Goal: Download file/media

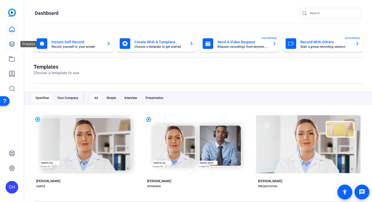
click at [11, 44] on icon at bounding box center [12, 44] width 6 height 6
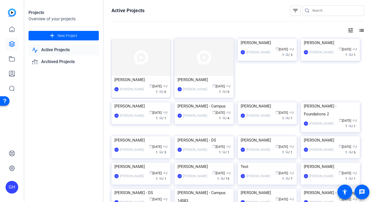
click at [140, 63] on img at bounding box center [141, 57] width 59 height 37
click at [199, 69] on img at bounding box center [204, 57] width 59 height 37
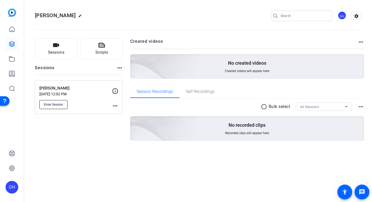
click at [61, 106] on span "Enter Session" at bounding box center [53, 105] width 19 height 4
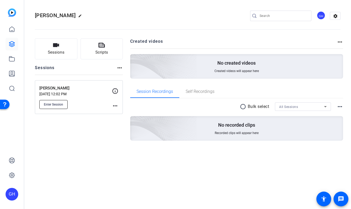
click at [61, 104] on span "Enter Session" at bounding box center [53, 105] width 19 height 4
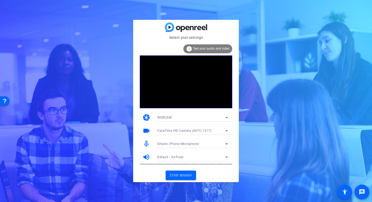
click at [170, 142] on span "GHahn iPhone Microphone" at bounding box center [178, 144] width 42 height 4
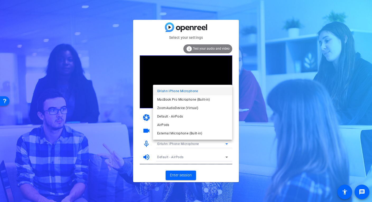
click at [168, 117] on span "Default - AirPods" at bounding box center [170, 116] width 26 height 6
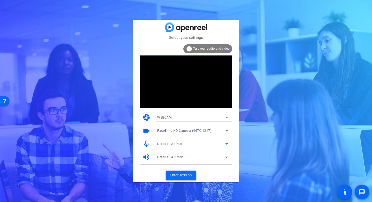
click at [186, 177] on span "Enter session" at bounding box center [181, 176] width 22 height 6
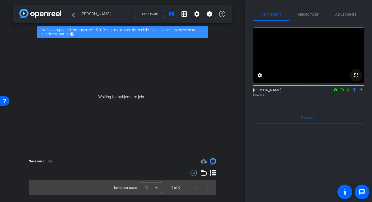
click at [357, 78] on mat-icon "fullscreen" at bounding box center [356, 75] width 6 height 6
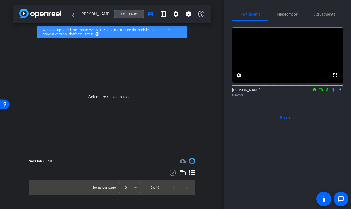
click at [131, 15] on span "Send invite" at bounding box center [129, 14] width 16 height 4
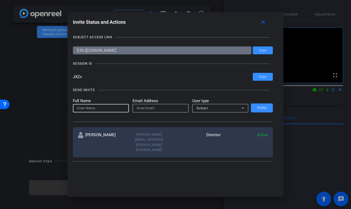
click at [99, 108] on input at bounding box center [101, 108] width 48 height 6
click at [48, 90] on div at bounding box center [175, 104] width 351 height 209
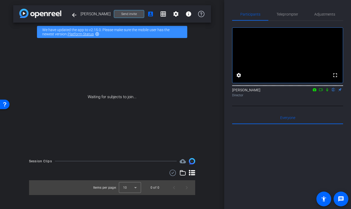
click at [134, 12] on span "Send invite" at bounding box center [129, 14] width 16 height 4
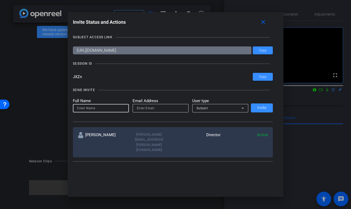
click at [99, 109] on input at bounding box center [101, 108] width 48 height 6
type input "Nate"
click at [164, 107] on input "email" at bounding box center [161, 108] width 48 height 6
paste input "nchoukas@arizona.edu"
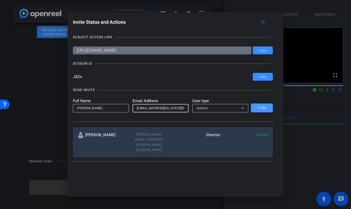
type input "nchoukas@arizona.edu"
click at [259, 107] on span "Invite" at bounding box center [261, 108] width 9 height 4
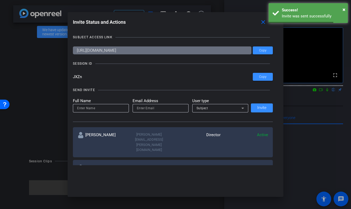
click at [88, 112] on div at bounding box center [101, 108] width 48 height 8
click at [88, 109] on input at bounding box center [101, 108] width 48 height 6
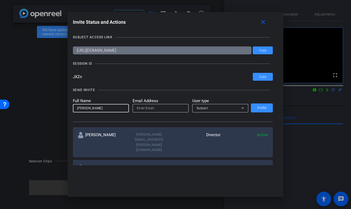
type input "Kelly"
click at [163, 108] on input "email" at bounding box center [161, 108] width 48 height 6
paste input "Kelly.Watkins@sagepub.co.uk"
type input "Kelly.Watkins@sagepub.co.uk"
click at [221, 107] on div "Subject" at bounding box center [219, 108] width 45 height 7
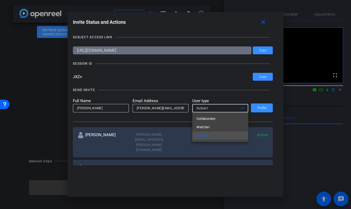
click at [219, 119] on mat-option "Collaborator" at bounding box center [220, 119] width 56 height 8
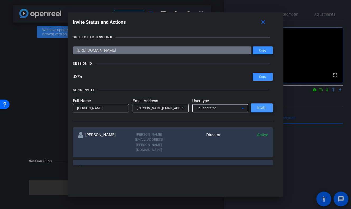
click at [265, 108] on span "Invite" at bounding box center [261, 108] width 9 height 4
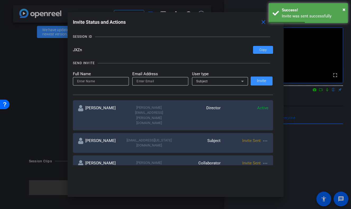
scroll to position [26, 0]
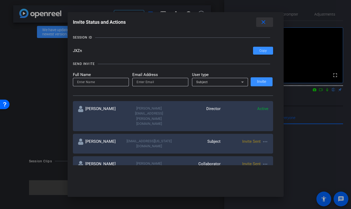
click at [263, 22] on mat-icon "close" at bounding box center [263, 22] width 7 height 7
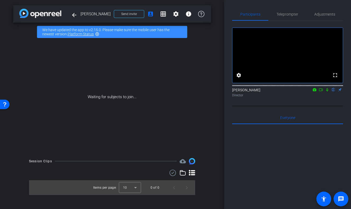
click at [95, 34] on mat-icon "highlight_off" at bounding box center [97, 34] width 4 height 4
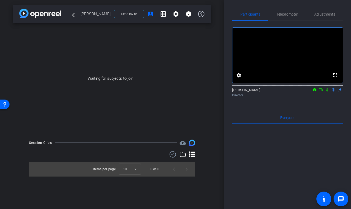
click at [78, 41] on div "Waiting for subjects to join..." at bounding box center [112, 79] width 198 height 112
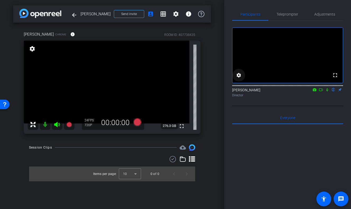
click at [240, 78] on mat-icon "settings" at bounding box center [239, 75] width 6 height 6
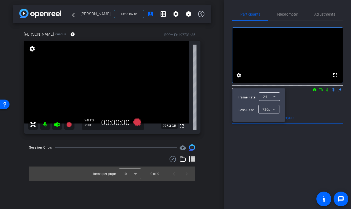
click at [243, 41] on div at bounding box center [175, 104] width 351 height 209
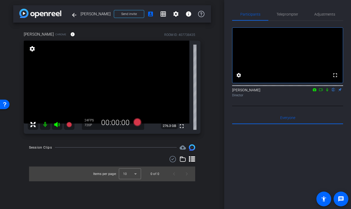
click at [329, 92] on icon at bounding box center [327, 90] width 4 height 4
click at [177, 14] on mat-icon "settings" at bounding box center [176, 14] width 6 height 6
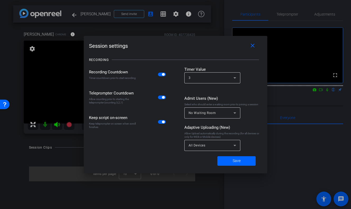
click at [51, 76] on div at bounding box center [175, 104] width 351 height 209
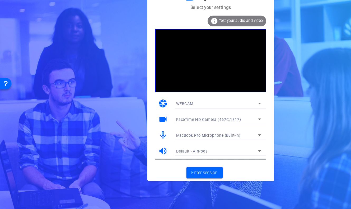
click at [161, 148] on span "MacBook Pro Microphone (Built-in)" at bounding box center [174, 148] width 54 height 4
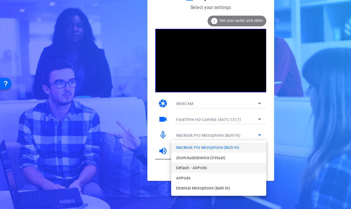
click at [164, 175] on span "Default - AirPods" at bounding box center [160, 175] width 26 height 6
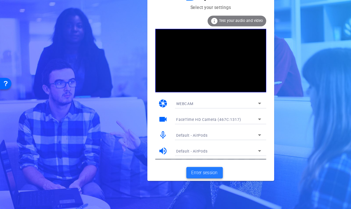
click at [170, 177] on span "Enter session" at bounding box center [171, 179] width 22 height 6
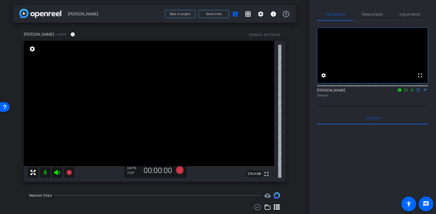
click at [136, 28] on div "Nate Chrome info ROOM ID: 407738435" at bounding box center [154, 34] width 261 height 13
click at [142, 31] on div "Nate Chrome info ROOM ID: 407738435" at bounding box center [154, 34] width 261 height 13
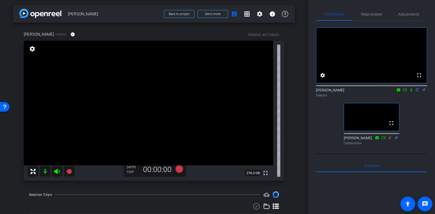
click at [196, 118] on video at bounding box center [148, 103] width 249 height 125
click at [57, 174] on icon at bounding box center [57, 171] width 6 height 5
click at [351, 92] on icon at bounding box center [404, 90] width 4 height 4
click at [109, 32] on div "Nate Choukas iPhone 15 Pro Max info ROOM ID: 407738435 75% battery_std" at bounding box center [154, 34] width 260 height 13
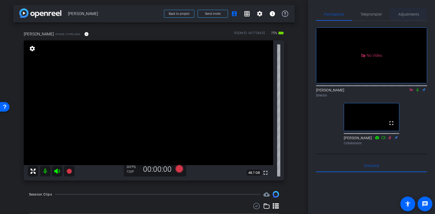
click at [351, 13] on span "Adjustments" at bounding box center [408, 14] width 21 height 4
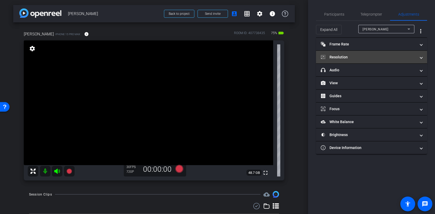
click at [351, 56] on mat-panel-title "Resolution" at bounding box center [368, 57] width 95 height 6
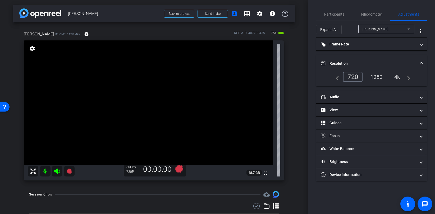
click at [351, 76] on div "navigate_before 720 1080 4k navigate_next" at bounding box center [370, 77] width 77 height 10
click at [351, 79] on div "1080" at bounding box center [376, 76] width 20 height 9
click at [337, 15] on span "Participants" at bounding box center [334, 14] width 20 height 4
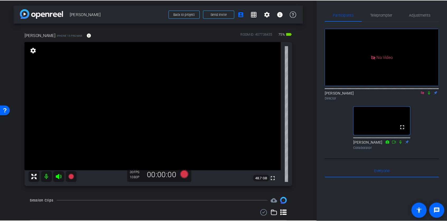
scroll to position [0, 0]
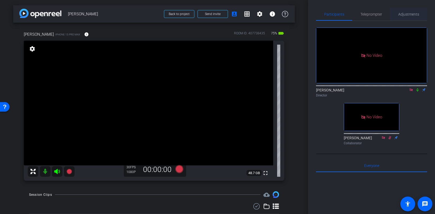
click at [351, 14] on span "Adjustments" at bounding box center [408, 14] width 21 height 4
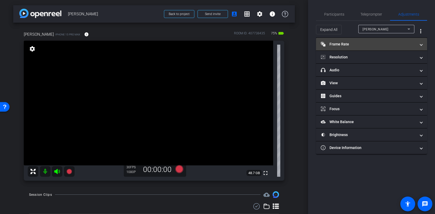
click at [351, 45] on mat-panel-title "Frame Rate Frame Rate" at bounding box center [368, 44] width 95 height 6
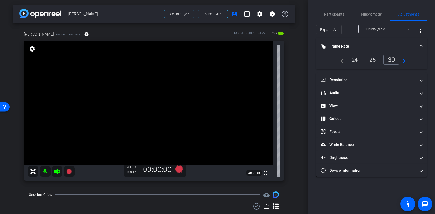
click at [351, 60] on div "24" at bounding box center [355, 59] width 14 height 9
click at [342, 15] on span "Participants" at bounding box center [334, 14] width 20 height 4
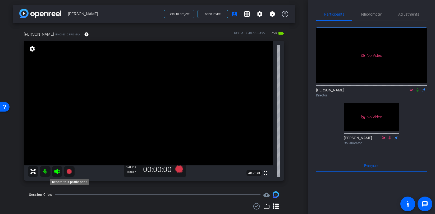
click at [68, 173] on icon at bounding box center [68, 171] width 5 height 5
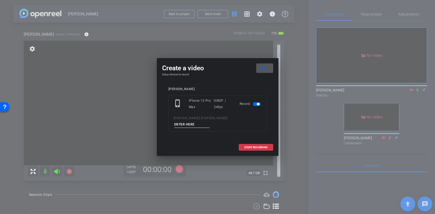
click at [210, 121] on input at bounding box center [191, 124] width 35 height 7
type input "NC1"
click at [260, 146] on span "START RECORDING" at bounding box center [255, 147] width 23 height 3
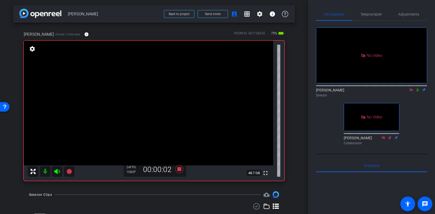
click at [351, 88] on icon at bounding box center [417, 90] width 4 height 4
click at [351, 136] on icon at bounding box center [389, 138] width 4 height 4
click at [351, 136] on icon at bounding box center [389, 137] width 3 height 3
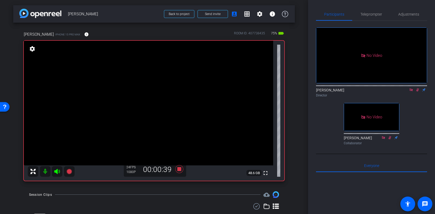
click at [351, 88] on icon at bounding box center [417, 89] width 3 height 3
click at [351, 88] on icon at bounding box center [417, 89] width 2 height 3
click at [351, 88] on icon at bounding box center [417, 89] width 3 height 3
click at [351, 88] on icon at bounding box center [417, 90] width 4 height 4
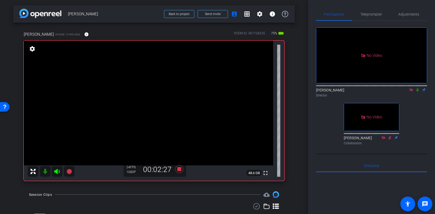
click at [351, 88] on icon at bounding box center [417, 90] width 4 height 4
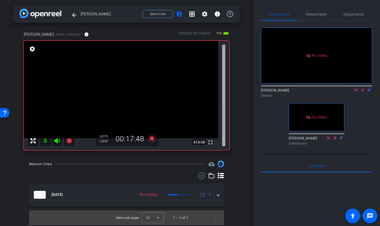
click at [351, 88] on icon at bounding box center [362, 90] width 4 height 4
click at [335, 136] on icon at bounding box center [334, 138] width 4 height 4
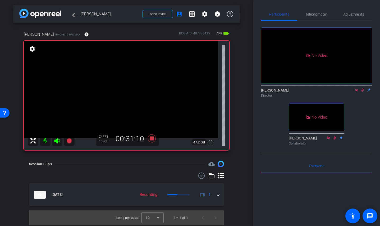
click at [335, 136] on icon at bounding box center [334, 137] width 3 height 3
click at [351, 88] on icon at bounding box center [362, 90] width 4 height 4
drag, startPoint x: 365, startPoint y: 86, endPoint x: 365, endPoint y: 81, distance: 5.0
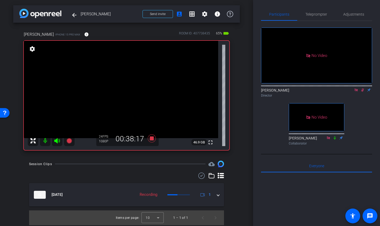
click at [351, 86] on div "No Video Geoff Hahn Director No Video Kelly Collaborator" at bounding box center [316, 84] width 111 height 126
click at [351, 88] on icon at bounding box center [362, 89] width 3 height 3
click at [351, 88] on icon at bounding box center [362, 89] width 2 height 3
click at [351, 88] on icon at bounding box center [362, 90] width 4 height 4
click at [351, 88] on icon at bounding box center [362, 89] width 2 height 3
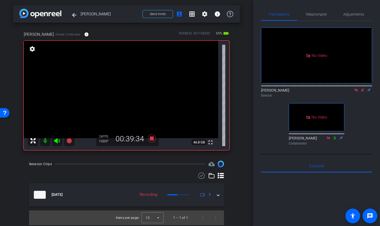
click at [351, 88] on icon at bounding box center [362, 89] width 3 height 3
click at [351, 88] on icon at bounding box center [362, 89] width 2 height 3
click at [351, 88] on icon at bounding box center [362, 89] width 3 height 3
click at [351, 88] on icon at bounding box center [362, 90] width 4 height 4
click at [351, 88] on icon at bounding box center [362, 89] width 3 height 3
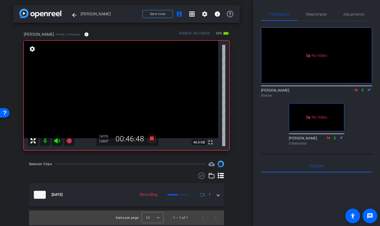
click at [351, 88] on icon at bounding box center [362, 90] width 4 height 4
click at [351, 88] on icon at bounding box center [362, 89] width 3 height 3
click at [67, 128] on video at bounding box center [121, 89] width 194 height 97
drag, startPoint x: 79, startPoint y: 160, endPoint x: 73, endPoint y: 154, distance: 8.4
click at [79, 160] on div "arrow_back Nate Choukas Back to project Send invite account_box grid_on setting…" at bounding box center [126, 113] width 253 height 226
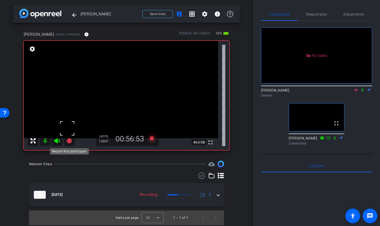
click at [69, 141] on icon at bounding box center [68, 140] width 5 height 5
click at [70, 141] on icon at bounding box center [68, 140] width 5 height 5
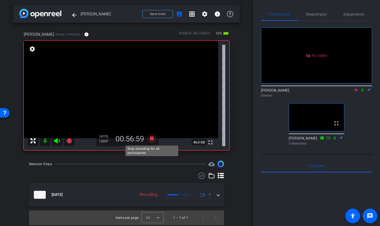
click at [150, 139] on icon at bounding box center [151, 138] width 8 height 8
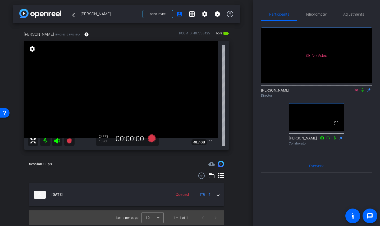
click at [351, 88] on icon at bounding box center [362, 89] width 2 height 3
click at [351, 88] on icon at bounding box center [362, 89] width 3 height 3
click at [70, 142] on icon at bounding box center [68, 140] width 5 height 5
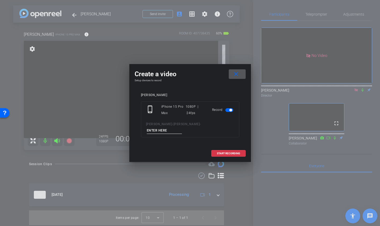
click at [182, 127] on input at bounding box center [164, 130] width 35 height 7
type input "NC2"
click at [228, 152] on span "START RECORDING" at bounding box center [228, 153] width 23 height 3
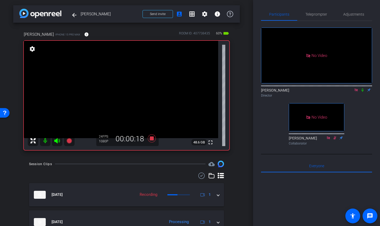
click at [351, 88] on icon at bounding box center [362, 90] width 4 height 4
click at [351, 88] on icon at bounding box center [362, 89] width 3 height 3
click at [351, 88] on icon at bounding box center [355, 89] width 3 height 3
click at [351, 92] on icon at bounding box center [356, 90] width 4 height 4
click at [351, 92] on icon at bounding box center [356, 89] width 3 height 3
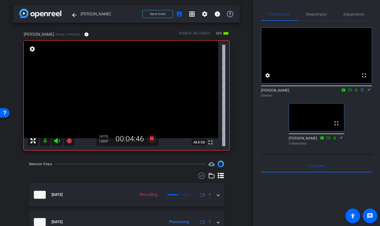
click at [351, 92] on icon at bounding box center [356, 89] width 2 height 3
click at [351, 92] on icon at bounding box center [356, 90] width 4 height 4
click at [18, 59] on div "Nate Choukas iPhone 15 Pro Max info ROOM ID: 407738435 60% battery_std fullscre…" at bounding box center [126, 89] width 226 height 132
click at [70, 141] on icon at bounding box center [68, 140] width 5 height 5
click at [147, 139] on icon at bounding box center [151, 138] width 13 height 10
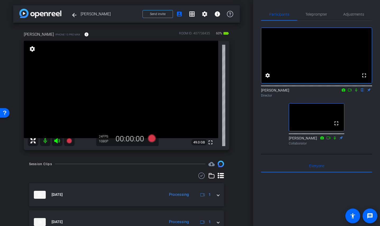
click at [239, 53] on div "Nate Choukas iPhone 15 Pro Max info ROOM ID: 407738435 60% battery_std fullscre…" at bounding box center [126, 89] width 226 height 132
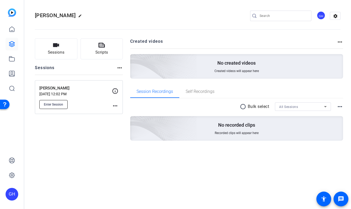
click at [57, 105] on span "Enter Session" at bounding box center [53, 105] width 19 height 4
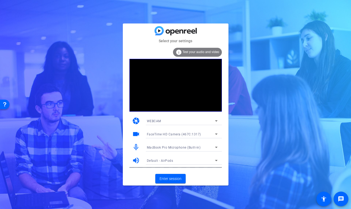
click at [181, 149] on span "MacBook Pro Microphone (Built-in)" at bounding box center [174, 148] width 54 height 4
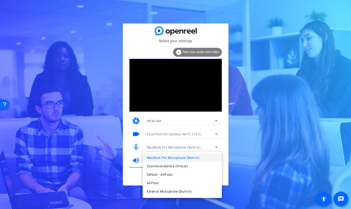
click at [86, 72] on span "Default - AirPods" at bounding box center [51, 69] width 70 height 3
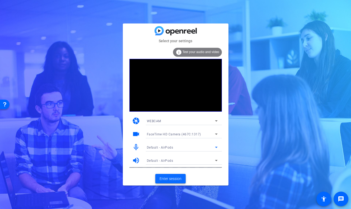
click at [168, 179] on span "Enter session" at bounding box center [171, 179] width 22 height 6
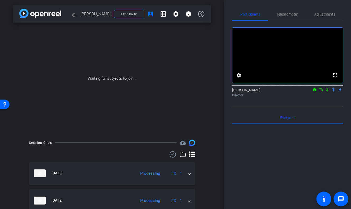
click at [321, 92] on icon at bounding box center [321, 90] width 4 height 4
click at [335, 92] on icon at bounding box center [334, 90] width 4 height 4
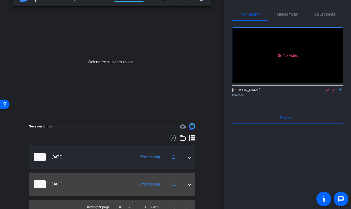
scroll to position [22, 0]
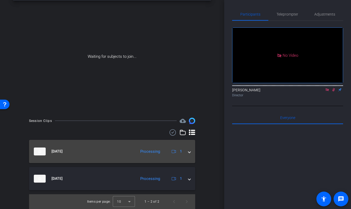
click at [191, 153] on mat-expansion-panel-header "[DATE] Processing 1" at bounding box center [112, 151] width 166 height 23
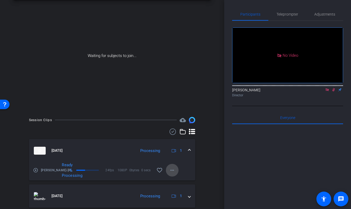
click at [170, 171] on mat-icon "more_horiz" at bounding box center [172, 170] width 6 height 6
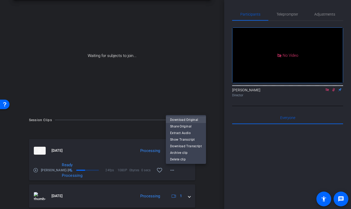
click at [177, 119] on span "Download Original" at bounding box center [186, 120] width 32 height 6
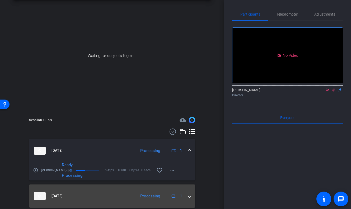
scroll to position [40, 0]
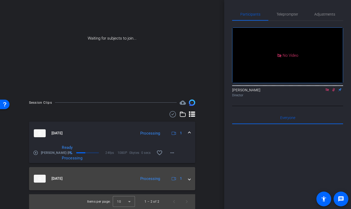
click at [190, 180] on span at bounding box center [189, 179] width 2 height 6
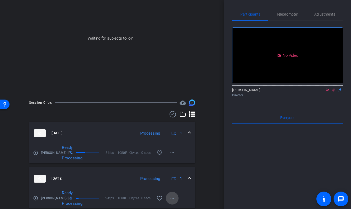
click at [172, 201] on mat-icon "more_horiz" at bounding box center [172, 198] width 6 height 6
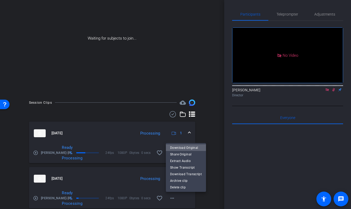
click at [187, 146] on span "Download Original" at bounding box center [186, 148] width 32 height 6
